Goal: Task Accomplishment & Management: Complete application form

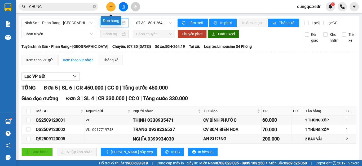
click at [110, 8] on button at bounding box center [110, 6] width 9 height 9
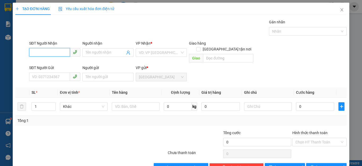
click at [32, 52] on input "SĐT Người Nhận" at bounding box center [49, 52] width 41 height 8
type input "0961097250"
click at [41, 62] on div "0961097250 - BẢO" at bounding box center [54, 63] width 44 height 6
type input "BẢO"
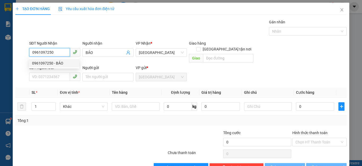
type input "90.000"
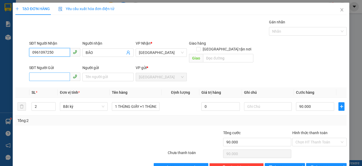
type input "0961097250"
click at [33, 72] on input "SĐT Người Gửi" at bounding box center [49, 76] width 41 height 8
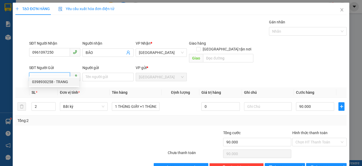
click at [41, 82] on div "0398930258 - TRANG" at bounding box center [54, 82] width 44 height 6
type input "0398930258"
type input "TRANG"
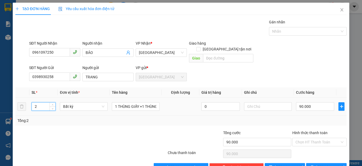
click at [37, 102] on input "2" at bounding box center [44, 106] width 24 height 8
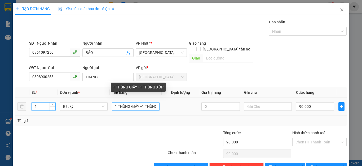
type input "1"
type input "0"
drag, startPoint x: 141, startPoint y: 101, endPoint x: 113, endPoint y: 99, distance: 28.4
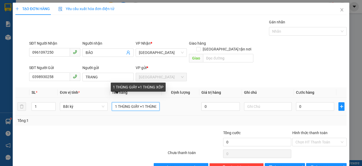
click at [113, 102] on input "1 THÙNG GIẤY +1 THÙNG XỐP" at bounding box center [136, 106] width 48 height 8
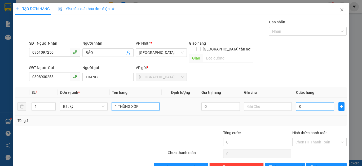
type input "1 THÙNG XỐP"
click at [304, 102] on input "0" at bounding box center [315, 106] width 38 height 8
type input "4"
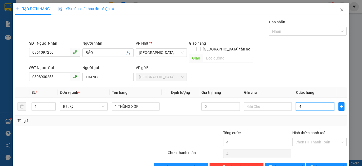
type input "40"
type input "40.000"
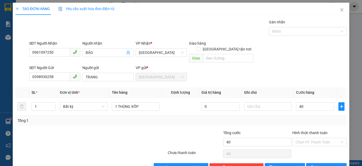
type input "40.000"
click at [315, 115] on div "Tổng: 1" at bounding box center [181, 120] width 332 height 10
click at [315, 118] on div "Tổng: 1" at bounding box center [181, 121] width 327 height 6
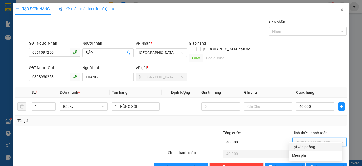
click at [320, 138] on input "Hình thức thanh toán" at bounding box center [318, 142] width 44 height 8
click at [307, 147] on div "Tại văn phòng" at bounding box center [315, 147] width 47 height 6
type input "0"
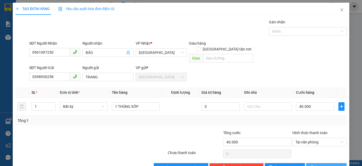
click at [314, 165] on icon "printer" at bounding box center [313, 167] width 4 height 4
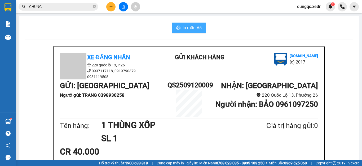
click at [190, 28] on span "In mẫu A5" at bounding box center [192, 27] width 19 height 7
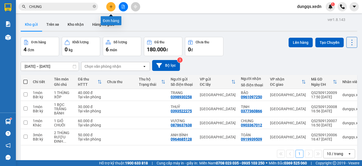
click at [112, 7] on icon "plus" at bounding box center [111, 6] width 3 height 0
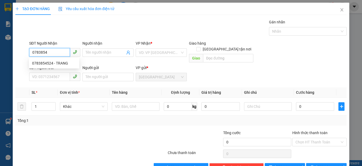
click at [43, 63] on div "0783854524 - TRANG" at bounding box center [54, 63] width 44 height 6
type input "0783854524"
type input "TRANG"
type input "50.000"
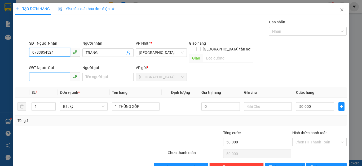
type input "0783854524"
click at [35, 72] on input "SĐT Người Gửi" at bounding box center [49, 76] width 41 height 8
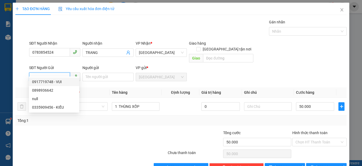
click at [42, 81] on div "0917719748 - VUI" at bounding box center [54, 82] width 44 height 6
type input "0917719748"
type input "VUI"
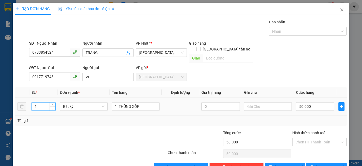
click at [37, 102] on input "1" at bounding box center [44, 106] width 24 height 8
type input "2"
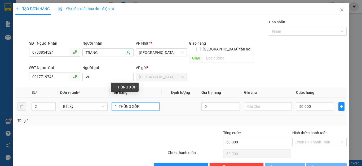
click at [140, 102] on input "1 THÙNG XỐP" at bounding box center [136, 106] width 48 height 8
type input "0"
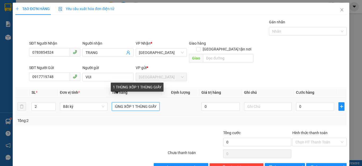
scroll to position [0, 10]
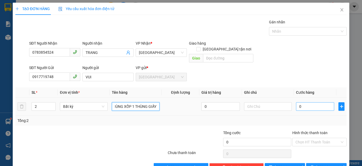
type input "1 THÙNG XỐP 1 THÙNG GIẤY"
click at [301, 102] on input "0" at bounding box center [315, 106] width 38 height 8
type input "1"
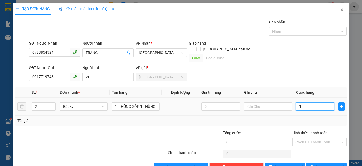
type input "1"
type input "12"
type input "120"
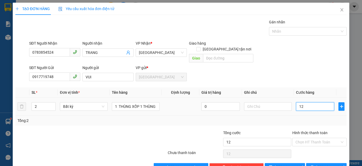
type input "120"
type input "120.000"
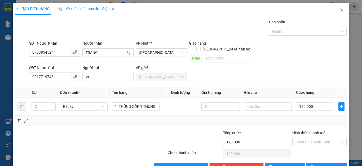
click at [325, 118] on div "Tổng: 2" at bounding box center [181, 121] width 327 height 6
click at [320, 138] on input "Hình thức thanh toán" at bounding box center [318, 142] width 44 height 8
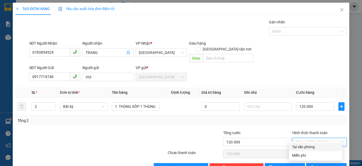
click at [308, 147] on div "Tại văn phòng" at bounding box center [315, 147] width 47 height 6
type input "0"
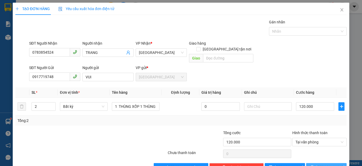
click at [314, 165] on icon "printer" at bounding box center [312, 166] width 3 height 3
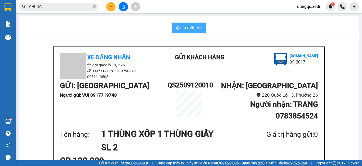
click at [189, 25] on span "In mẫu A5" at bounding box center [192, 27] width 19 height 7
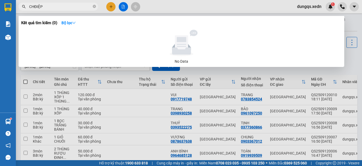
click at [33, 6] on input "CHĐIỆP" at bounding box center [60, 7] width 63 height 6
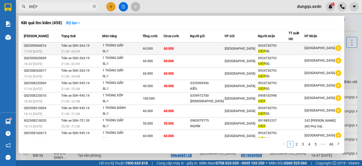
type input "ĐIỆP"
click at [267, 49] on div "ĐIỆP SG" at bounding box center [273, 52] width 30 height 6
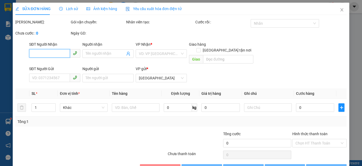
type input "0934730793"
type input "ĐIỆP SG"
type input "60.000"
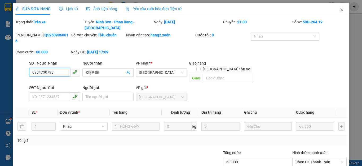
scroll to position [18, 0]
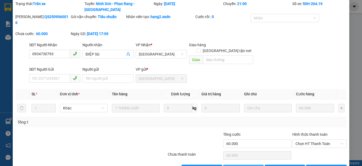
click at [236, 166] on span "Thêm ĐH mới" at bounding box center [246, 169] width 23 height 6
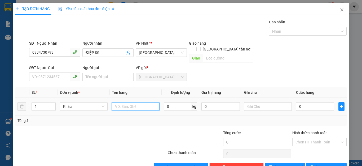
click at [115, 102] on input "text" at bounding box center [136, 106] width 48 height 8
type input "1 THÙNG GIẤY"
click at [301, 102] on input "0" at bounding box center [315, 106] width 38 height 8
type input "4"
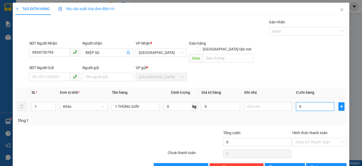
type input "4"
type input "40"
click at [313, 118] on div "Tổng: 1" at bounding box center [181, 121] width 327 height 6
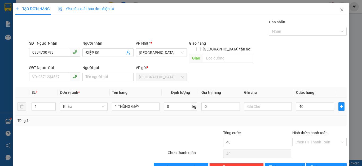
type input "40.000"
click at [313, 165] on icon "printer" at bounding box center [313, 167] width 4 height 4
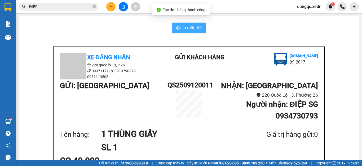
click at [190, 28] on span "In mẫu A5" at bounding box center [192, 27] width 19 height 7
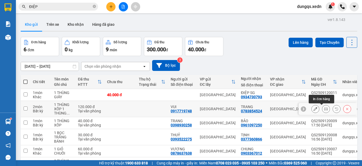
click at [324, 110] on icon at bounding box center [326, 109] width 4 height 4
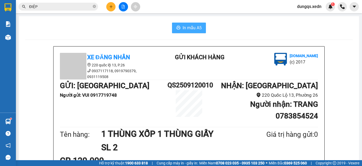
click at [183, 29] on span "In mẫu A5" at bounding box center [192, 27] width 19 height 7
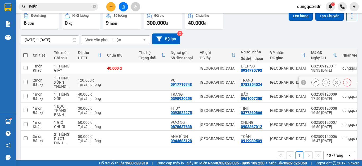
scroll to position [37, 0]
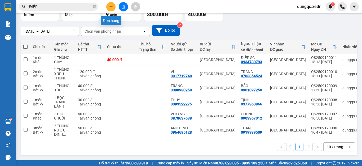
click at [111, 8] on icon "plus" at bounding box center [111, 7] width 4 height 4
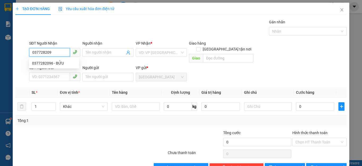
type input "0377282096"
click at [47, 63] on div "0377282096 - BỬU" at bounding box center [54, 63] width 44 height 6
type input "BỬU"
type input "40.000"
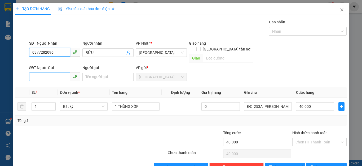
type input "0377282096"
click at [32, 72] on input "SĐT Người Gửi" at bounding box center [49, 76] width 41 height 8
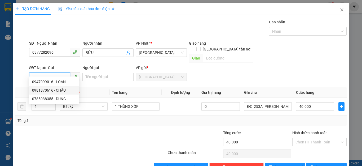
click at [45, 89] on div "0981870616 - CHÂU" at bounding box center [54, 90] width 44 height 6
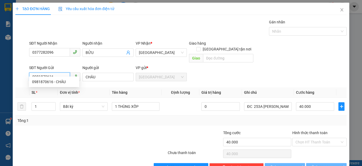
type input "0981870616"
type input "CHÂU"
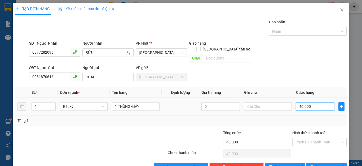
click at [308, 102] on input "40.000" at bounding box center [315, 106] width 38 height 8
type input "0"
type input "5"
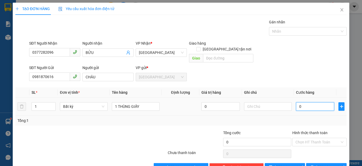
type input "5"
type input "05"
type input "50"
type input "050"
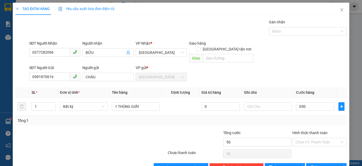
type input "50.000"
click at [318, 118] on div "Tổng: 1" at bounding box center [181, 121] width 327 height 6
click at [321, 138] on input "Hình thức thanh toán" at bounding box center [318, 142] width 44 height 8
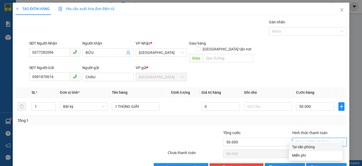
click at [306, 147] on div "Tại văn phòng" at bounding box center [315, 147] width 47 height 6
type input "0"
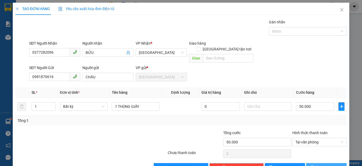
click at [316, 163] on button "[PERSON_NAME] và In" at bounding box center [326, 167] width 41 height 8
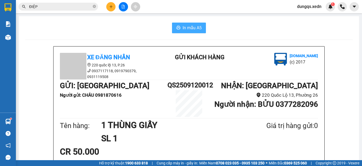
click at [190, 29] on span "In mẫu A5" at bounding box center [192, 27] width 19 height 7
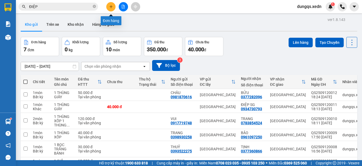
click at [110, 7] on icon "plus" at bounding box center [111, 7] width 4 height 4
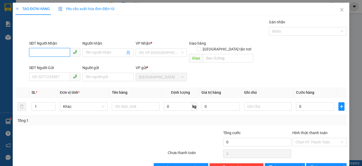
click at [31, 52] on input "SĐT Người Nhận" at bounding box center [49, 52] width 41 height 8
type input "0359827389"
click at [41, 63] on div "0359827389 - [PERSON_NAME]" at bounding box center [58, 63] width 52 height 6
type input "[PERSON_NAME]"
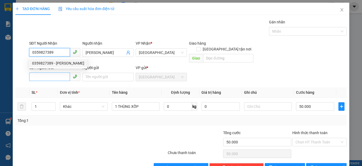
type input "50.000"
type input "0359827389"
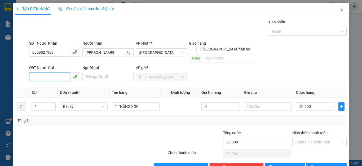
click at [35, 72] on input "SĐT Người Gửi" at bounding box center [49, 76] width 41 height 8
click at [42, 81] on div "0393537353 - AN" at bounding box center [54, 82] width 44 height 6
type input "0393537353"
type input "AN"
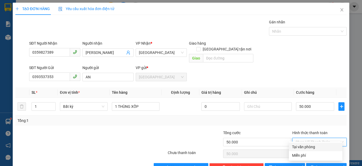
click at [314, 138] on input "Hình thức thanh toán" at bounding box center [318, 142] width 44 height 8
click at [311, 146] on div "Tại văn phòng" at bounding box center [315, 147] width 47 height 6
type input "0"
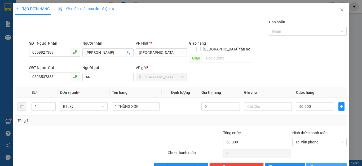
click at [315, 163] on button "[PERSON_NAME] và In" at bounding box center [326, 167] width 41 height 8
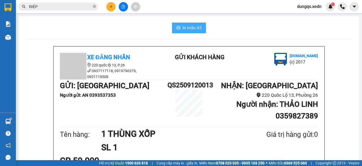
click at [183, 29] on span "In mẫu A5" at bounding box center [192, 27] width 19 height 7
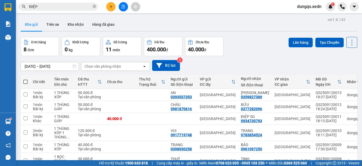
click at [111, 6] on icon "plus" at bounding box center [111, 7] width 4 height 4
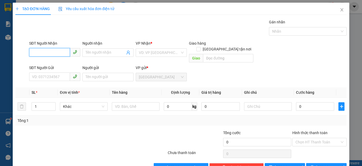
click at [31, 53] on input "SĐT Người Nhận" at bounding box center [49, 52] width 41 height 8
type input "0356360954"
click at [48, 63] on div "0356360954 - TOÀN" at bounding box center [54, 63] width 44 height 6
type input "TOÀN"
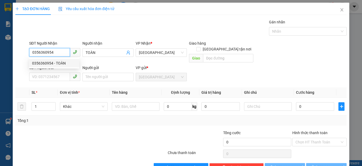
type input "40.000"
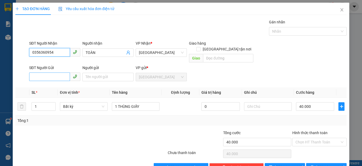
type input "0356360954"
click at [36, 72] on input "SĐT Người Gửi" at bounding box center [49, 76] width 41 height 8
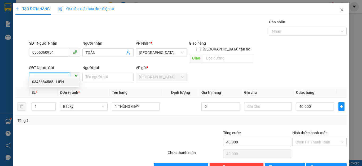
click at [43, 82] on div "0348684585 - LIÊN" at bounding box center [54, 82] width 44 height 6
type input "0348684585"
type input "LIÊN"
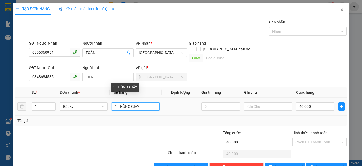
drag, startPoint x: 139, startPoint y: 99, endPoint x: 131, endPoint y: 99, distance: 8.2
click at [131, 102] on input "1 THÙNG GIẤY" at bounding box center [136, 106] width 48 height 8
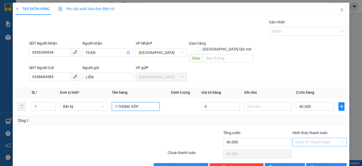
type input "1 THÙNG XỐP"
click at [314, 138] on input "Hình thức thanh toán" at bounding box center [318, 142] width 44 height 8
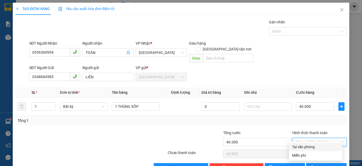
click at [310, 147] on div "Tại văn phòng" at bounding box center [315, 147] width 47 height 6
type input "0"
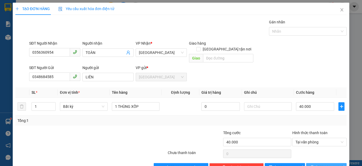
click at [314, 165] on icon "printer" at bounding box center [313, 167] width 4 height 4
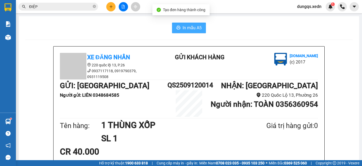
click at [183, 27] on span "In mẫu A5" at bounding box center [192, 27] width 19 height 7
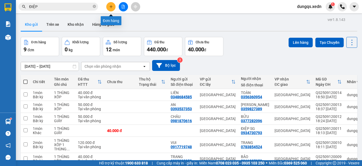
click at [111, 7] on icon "plus" at bounding box center [111, 7] width 4 height 4
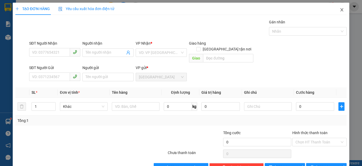
click at [340, 10] on icon "close" at bounding box center [342, 10] width 4 height 4
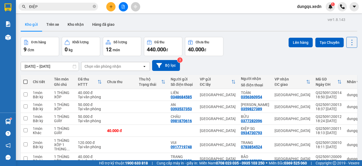
click at [40, 6] on input "ĐIỆP" at bounding box center [60, 7] width 63 height 6
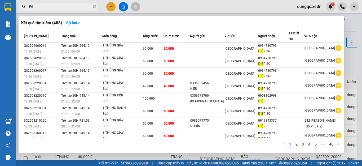
type input "Đ"
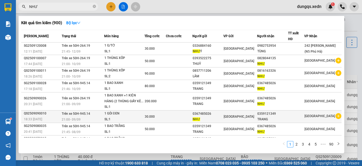
type input "NHƯ"
click at [271, 115] on div "0359121349" at bounding box center [273, 114] width 31 height 6
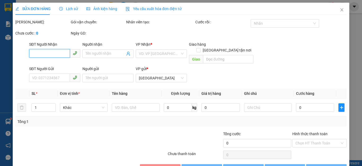
type input "0359121349"
type input "TRANG"
type input "0367485026"
type input "NHƯ"
type input "30.000"
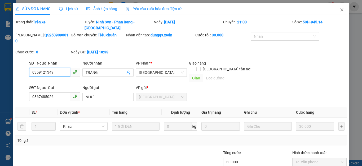
scroll to position [18, 0]
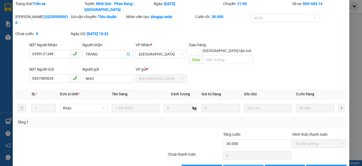
click at [241, 166] on span "Thêm ĐH mới" at bounding box center [246, 169] width 23 height 6
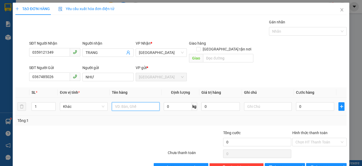
click at [115, 102] on input "text" at bounding box center [136, 106] width 48 height 8
type input "1 BỊ TRẮNG VẢI"
click at [302, 102] on input "0" at bounding box center [315, 106] width 38 height 8
type input "4"
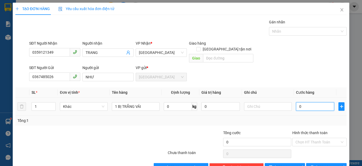
type input "4"
type input "40"
type input "40.000"
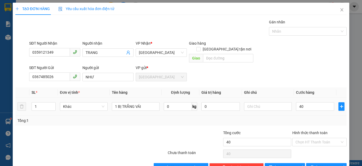
type input "40.000"
click at [312, 118] on div "Tổng: 1" at bounding box center [181, 121] width 327 height 6
click at [320, 138] on input "Hình thức thanh toán" at bounding box center [318, 142] width 44 height 8
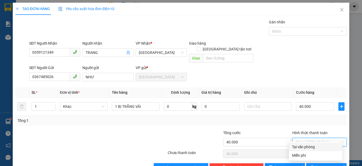
click at [307, 147] on div "Tại văn phòng" at bounding box center [315, 147] width 47 height 6
type input "0"
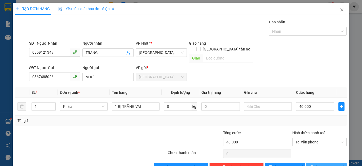
click at [310, 163] on button "[PERSON_NAME] và In" at bounding box center [326, 167] width 41 height 8
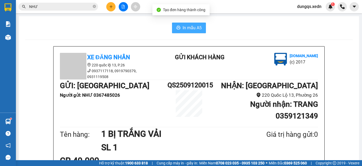
click at [179, 29] on button "In mẫu A5" at bounding box center [189, 28] width 34 height 11
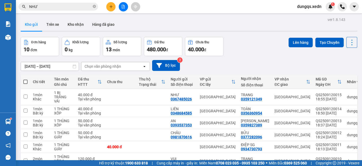
click at [24, 83] on span at bounding box center [25, 82] width 4 height 4
click at [25, 79] on input "checkbox" at bounding box center [25, 79] width 0 height 0
checkbox input "true"
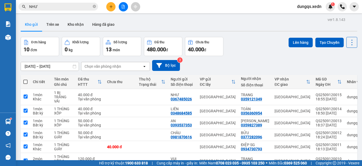
checkbox input "true"
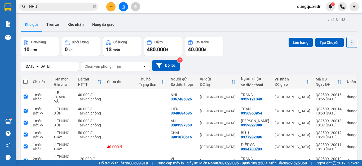
checkbox input "true"
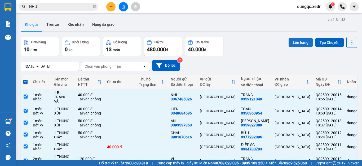
click at [290, 41] on button "Lên hàng" at bounding box center [301, 43] width 24 height 10
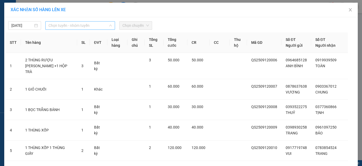
click at [81, 26] on span "Chọn tuyến - nhóm tuyến" at bounding box center [80, 25] width 63 height 8
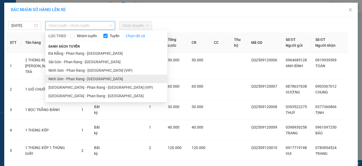
click at [71, 78] on li "Ninh Sơn - Phan Rang - [GEOGRAPHIC_DATA]" at bounding box center [106, 79] width 122 height 8
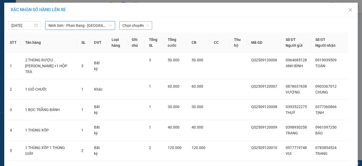
click at [136, 25] on span "Chọn chuyến" at bounding box center [136, 25] width 27 height 8
click at [130, 26] on span "Chọn chuyến" at bounding box center [136, 25] width 27 height 8
click at [125, 24] on span "Chọn chuyến" at bounding box center [136, 25] width 27 height 8
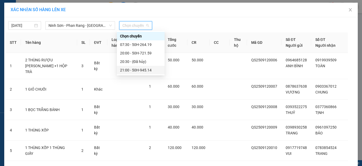
click at [136, 70] on div "21:00 - 50H-945.14" at bounding box center [140, 70] width 41 height 6
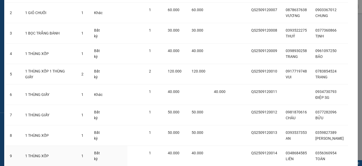
scroll to position [139, 0]
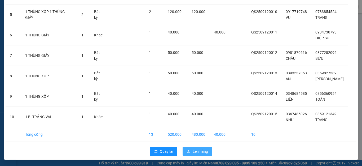
click at [196, 151] on span "Lên hàng" at bounding box center [200, 151] width 15 height 6
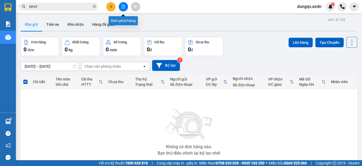
click at [124, 6] on icon "file-add" at bounding box center [123, 7] width 4 height 4
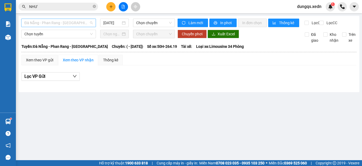
click at [66, 24] on span "Đà Nẵng - Phan Rang - [GEOGRAPHIC_DATA]" at bounding box center [58, 23] width 68 height 8
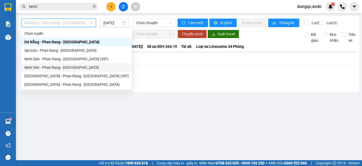
click at [54, 66] on div "Ninh Sơn - Phan Rang - [GEOGRAPHIC_DATA]" at bounding box center [76, 67] width 105 height 6
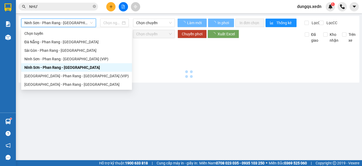
type input "[DATE]"
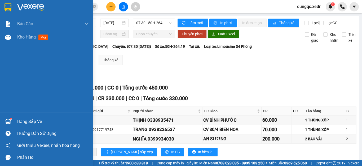
click at [7, 7] on img at bounding box center [8, 7] width 7 height 8
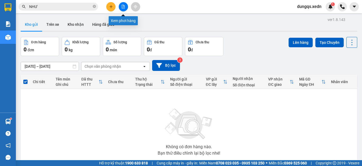
click at [125, 6] on icon "file-add" at bounding box center [123, 7] width 4 height 4
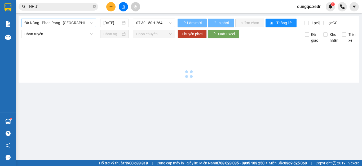
click at [53, 23] on span "Đà Nẵng - Phan Rang - [GEOGRAPHIC_DATA]" at bounding box center [58, 23] width 68 height 8
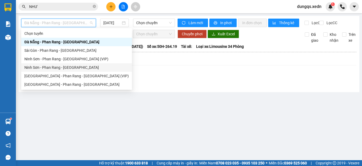
click at [52, 66] on div "Ninh Sơn - Phan Rang - [GEOGRAPHIC_DATA]" at bounding box center [76, 67] width 105 height 6
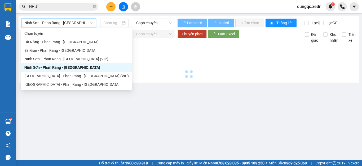
type input "[DATE]"
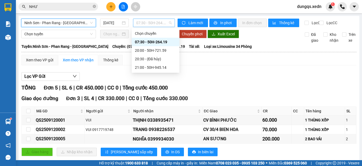
click at [150, 23] on span "07:30 - 50H-264.19" at bounding box center [154, 23] width 36 height 8
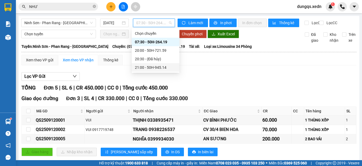
click at [156, 67] on div "21:00 - 50H-945.14" at bounding box center [155, 67] width 41 height 6
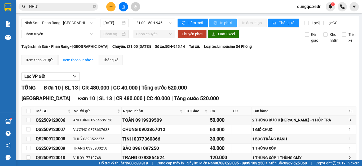
click at [217, 22] on button "In phơi" at bounding box center [223, 23] width 27 height 8
click at [317, 7] on span "dungqs.xedn" at bounding box center [309, 6] width 33 height 7
click at [310, 15] on span "Đăng xuất" at bounding box center [312, 17] width 22 height 6
